Goal: Task Accomplishment & Management: Manage account settings

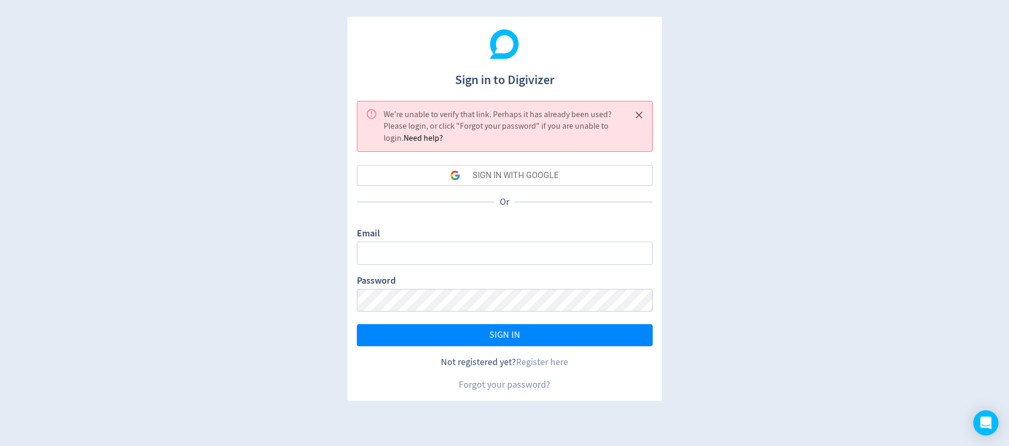
click at [524, 177] on div "SIGN IN WITH GOOGLE" at bounding box center [516, 175] width 86 height 21
